Goal: Task Accomplishment & Management: Manage account settings

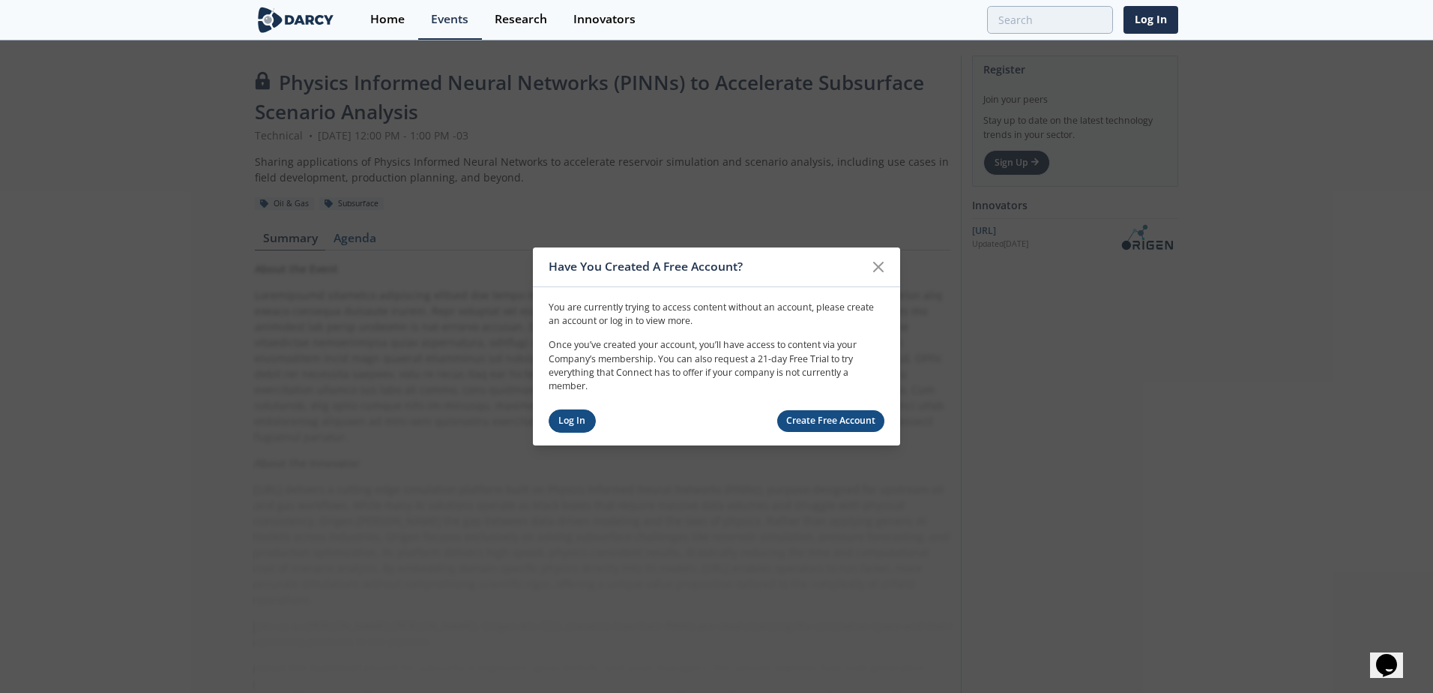
click at [558, 424] on link "Log In" at bounding box center [572, 420] width 47 height 23
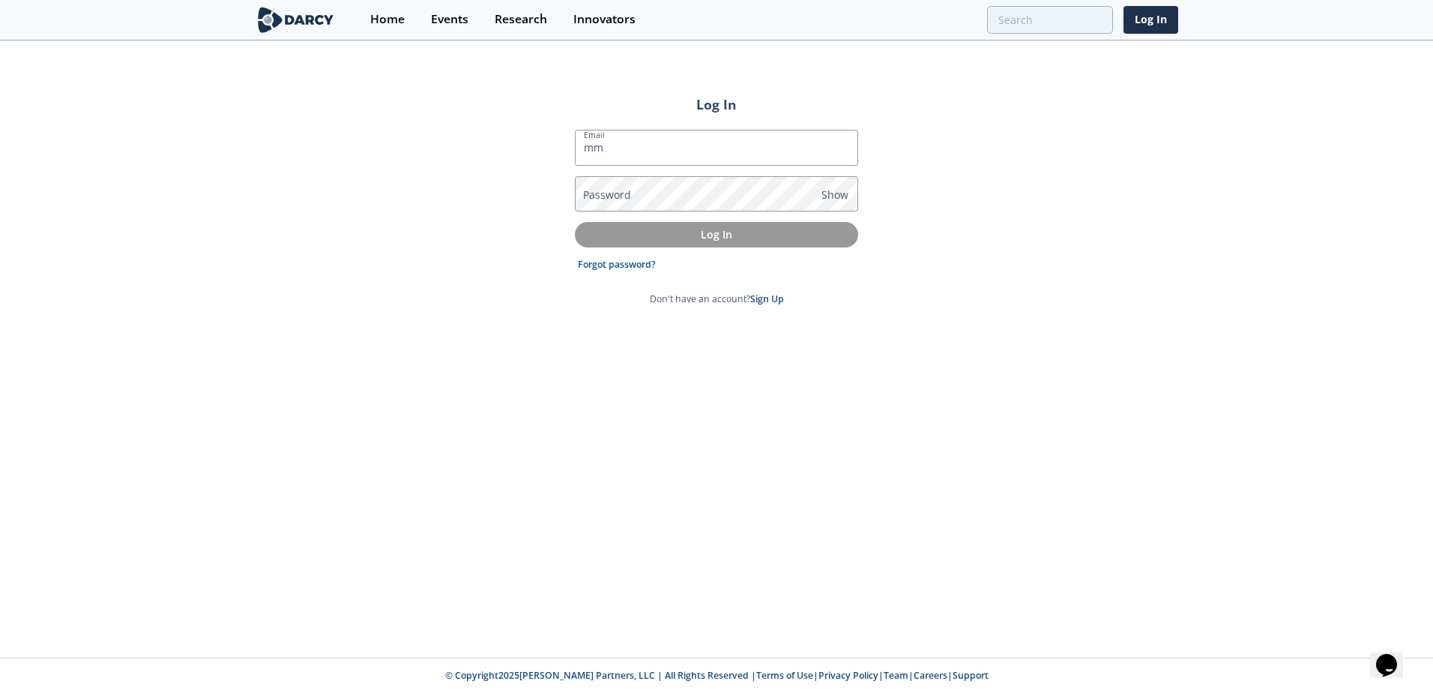
type input "[EMAIL_ADDRESS][DOMAIN_NAME]"
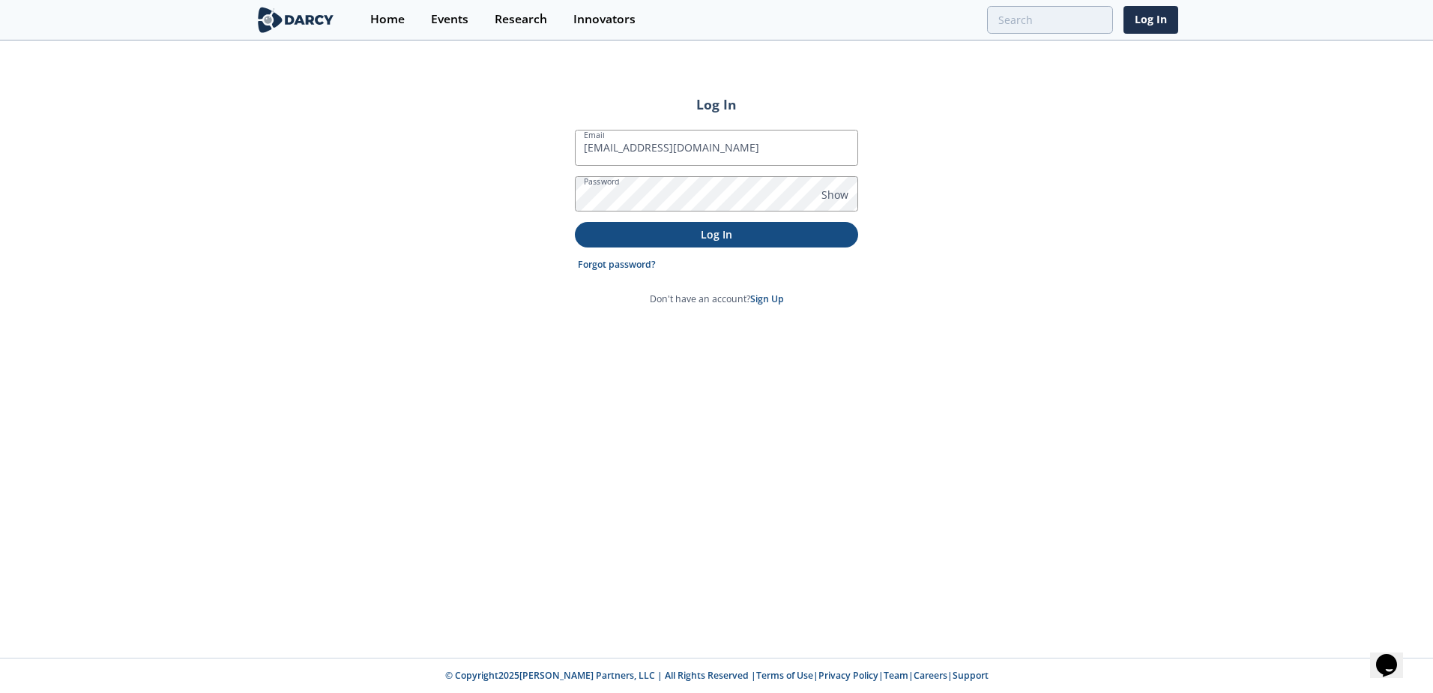
click at [681, 231] on p "Log In" at bounding box center [716, 234] width 262 height 16
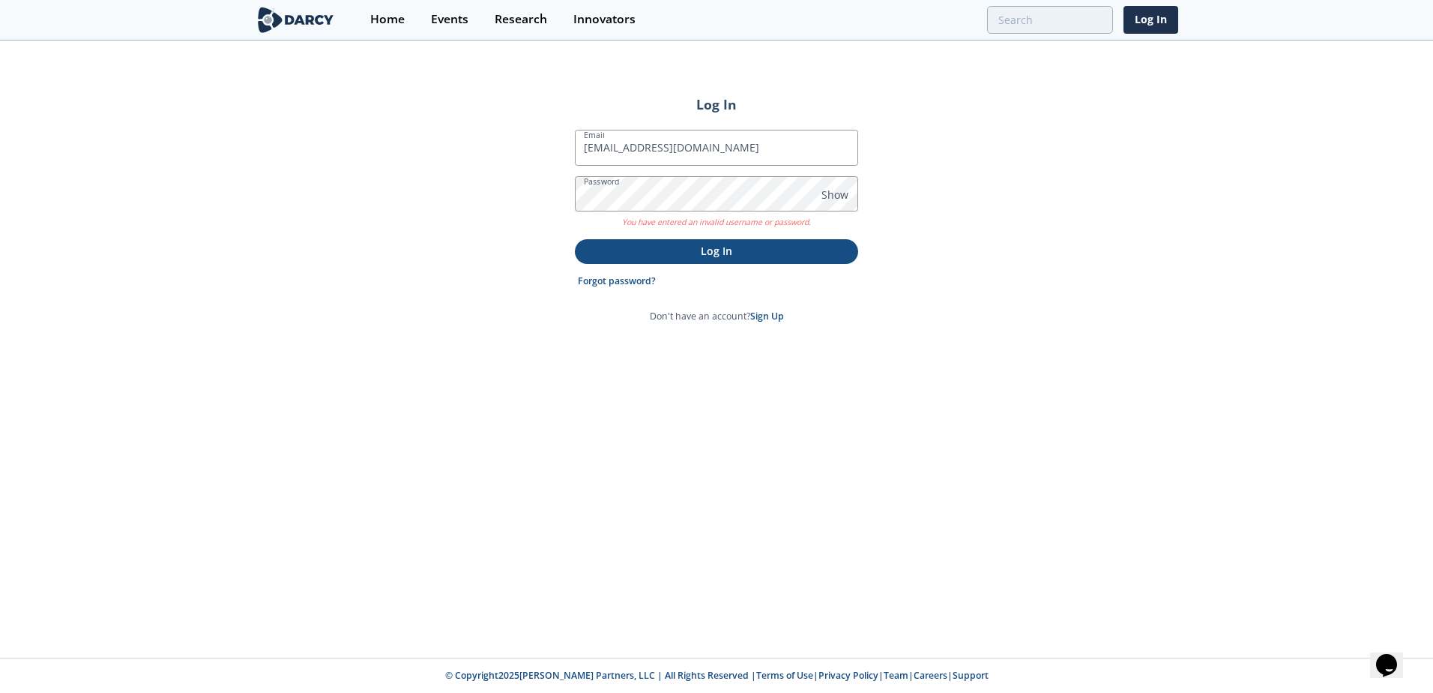
click at [770, 253] on p "Log In" at bounding box center [716, 251] width 262 height 16
click at [603, 280] on link "Forgot password?" at bounding box center [617, 280] width 78 height 13
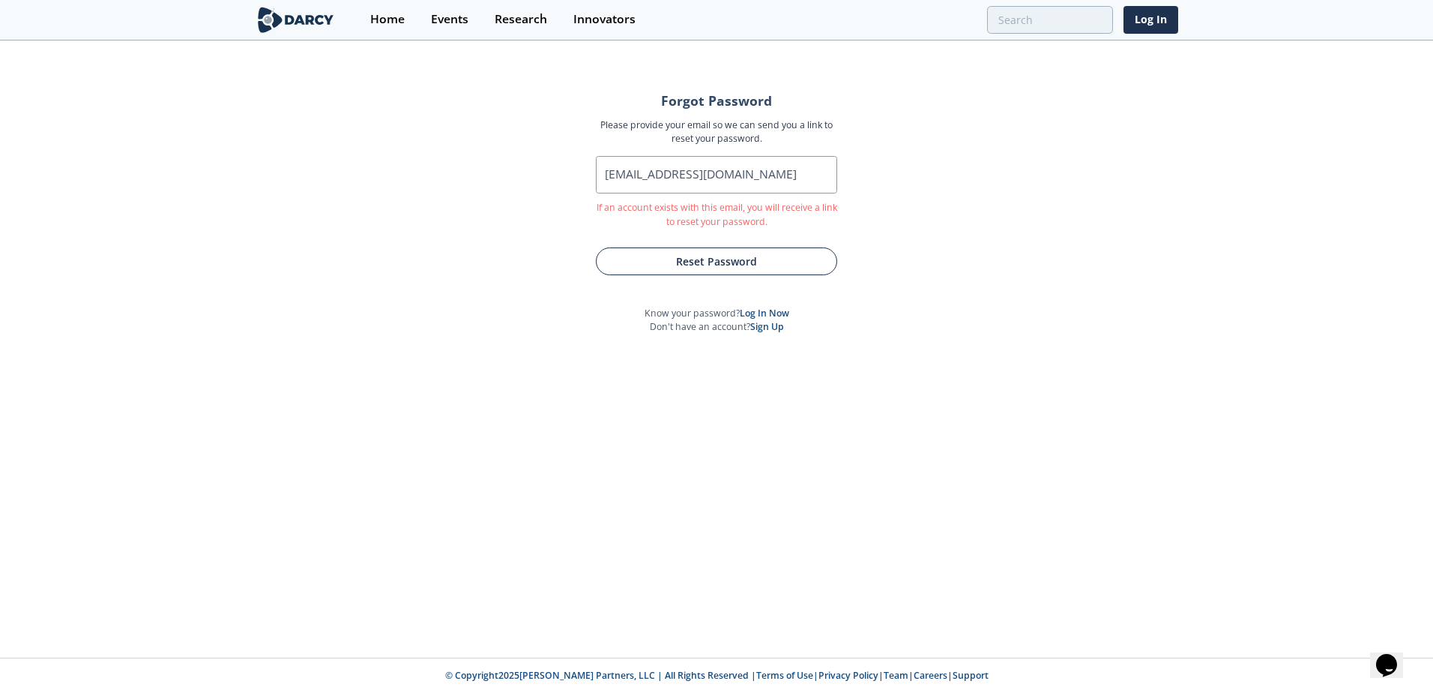
click at [656, 267] on button "Reset Password" at bounding box center [716, 261] width 241 height 28
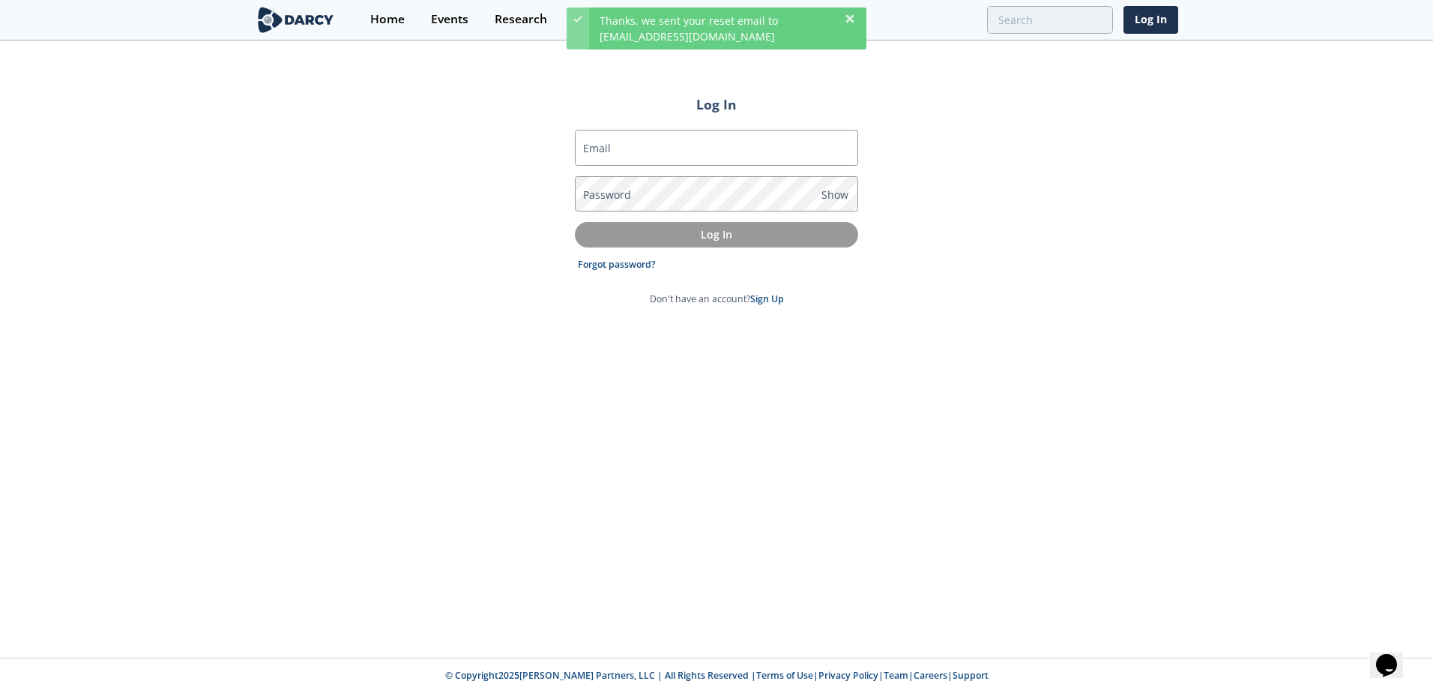
type input "[EMAIL_ADDRESS][DOMAIN_NAME]"
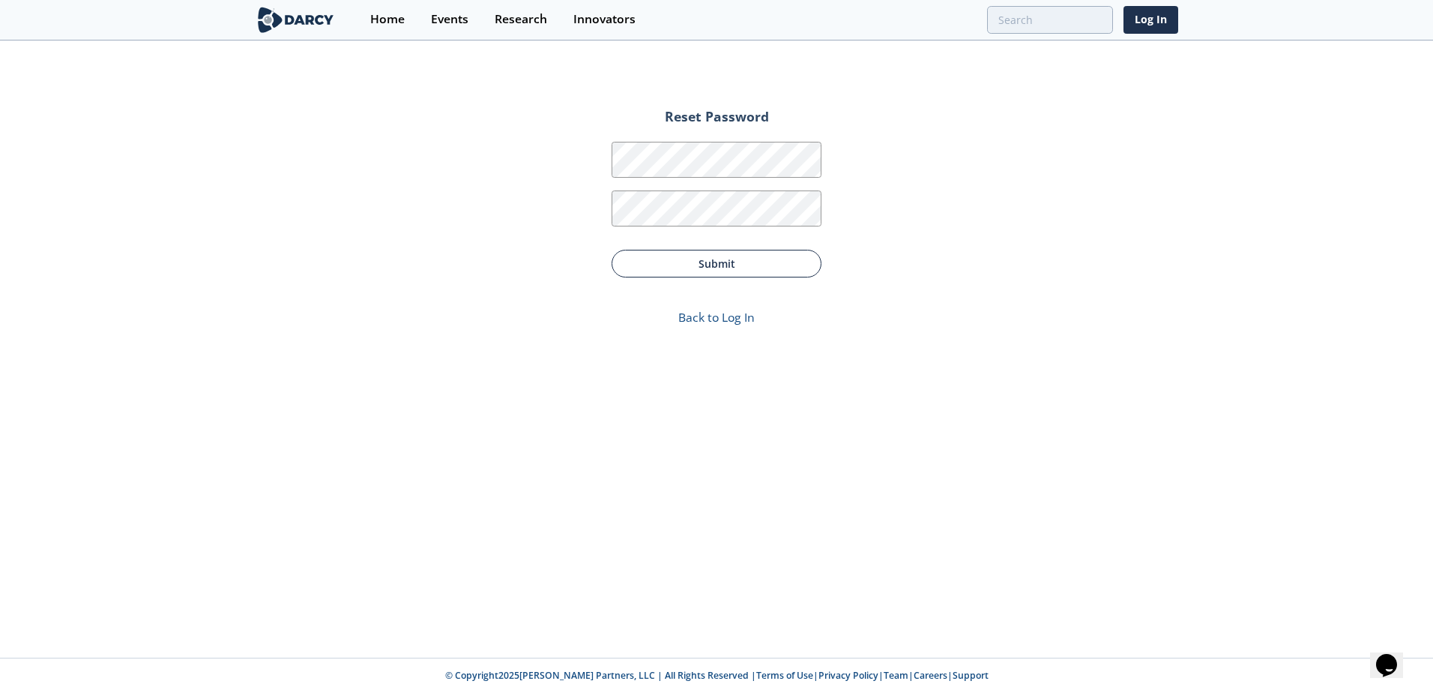
click at [631, 274] on button "Submit" at bounding box center [717, 264] width 210 height 28
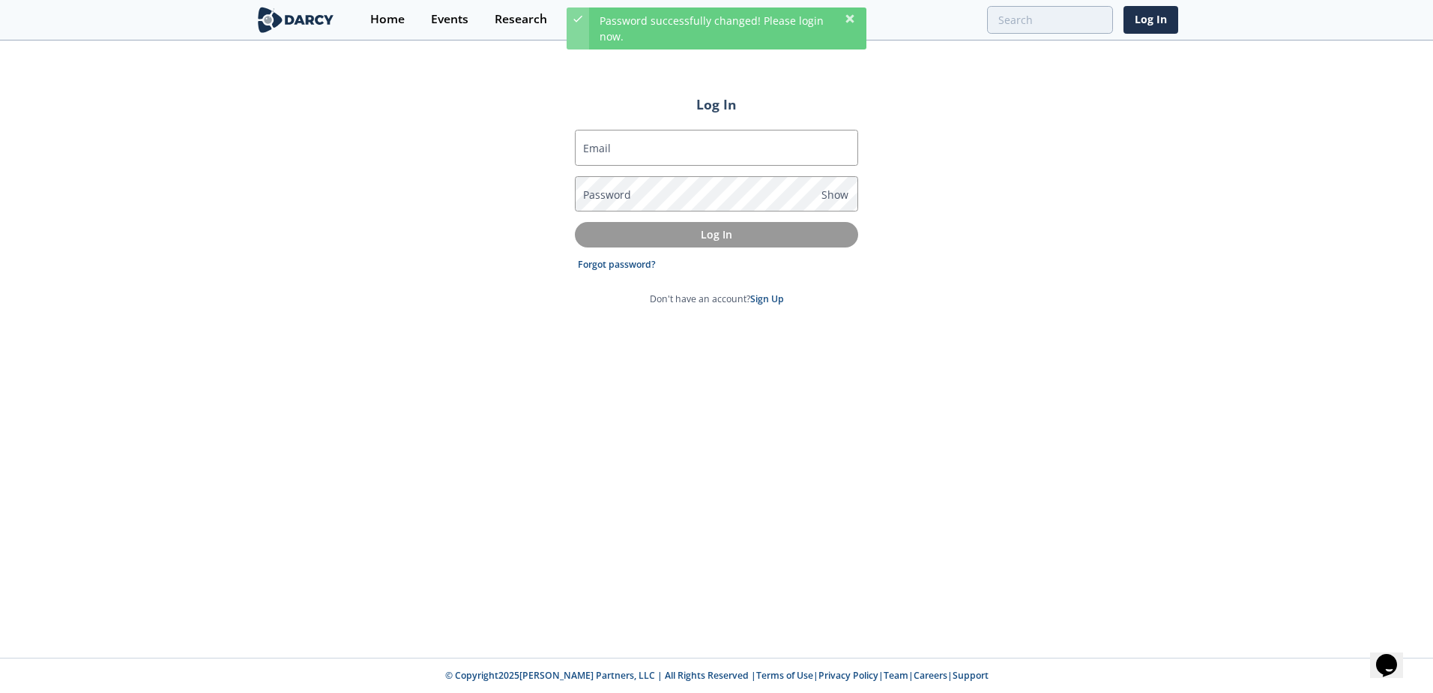
type input "[EMAIL_ADDRESS][DOMAIN_NAME]"
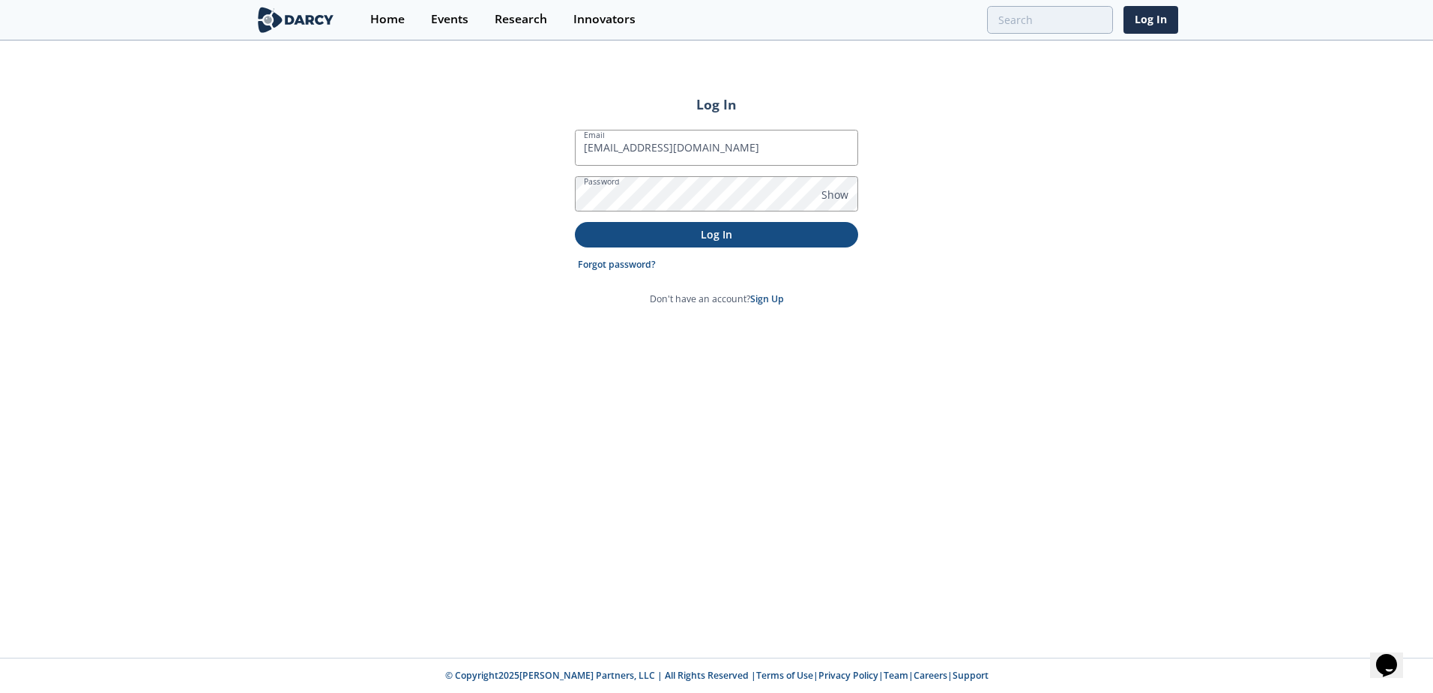
click at [576, 233] on button "Log In" at bounding box center [716, 234] width 283 height 25
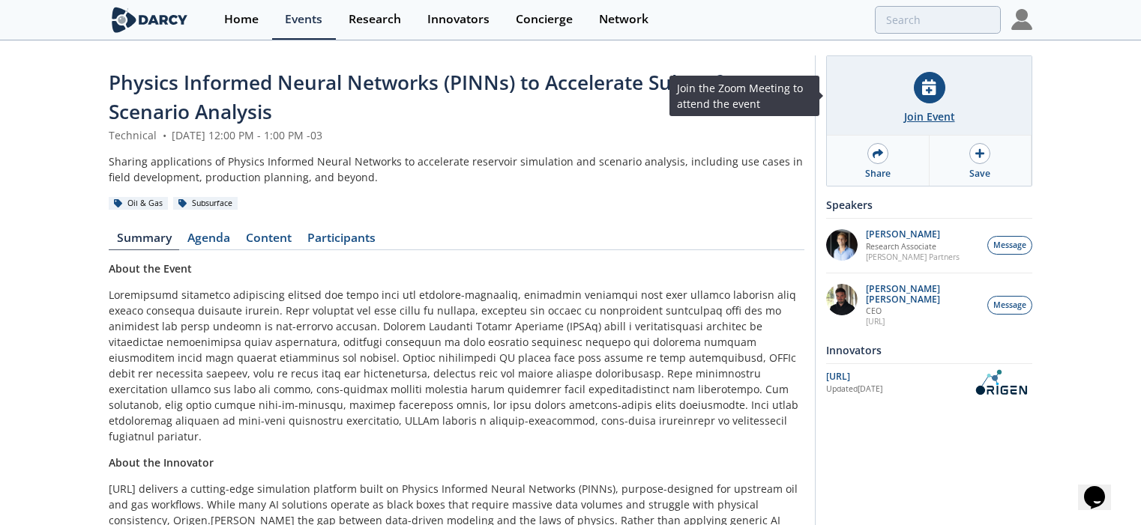
click at [925, 82] on icon at bounding box center [928, 87] width 13 height 16
